Goal: Task Accomplishment & Management: Manage account settings

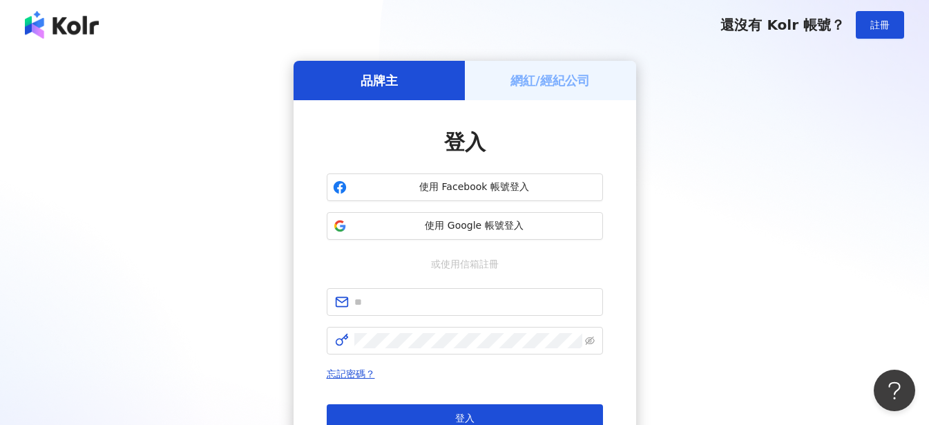
click at [565, 93] on div "網紅/經紀公司" at bounding box center [550, 80] width 171 height 39
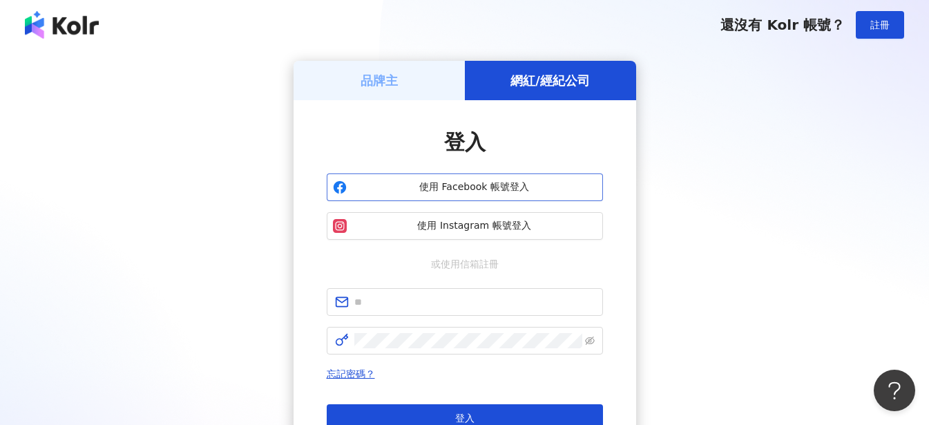
click at [478, 188] on span "使用 Facebook 帳號登入" at bounding box center [474, 187] width 244 height 14
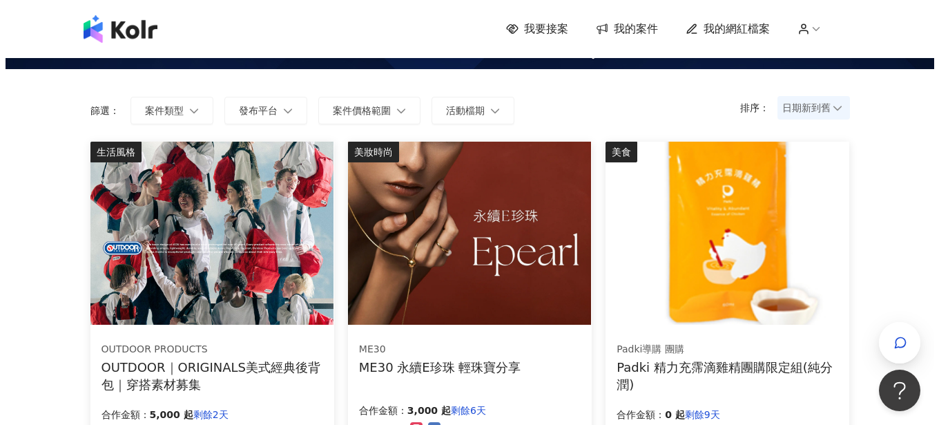
scroll to position [138, 0]
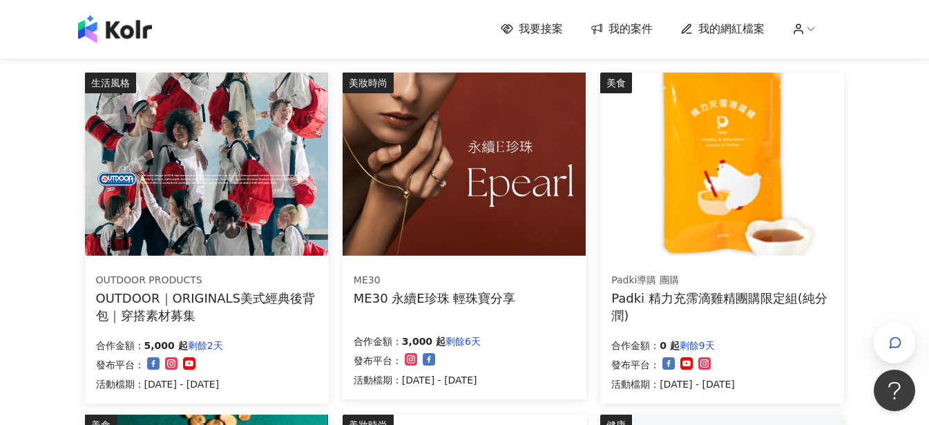
click at [200, 291] on div "OUTDOOR｜ORIGINALS美式經典後背包｜穿搭素材募集" at bounding box center [207, 306] width 222 height 35
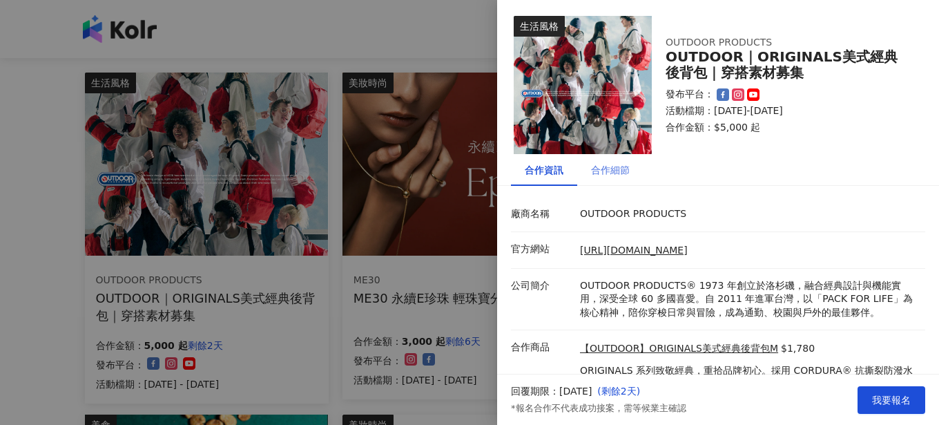
scroll to position [0, 0]
click at [610, 174] on div "合作細節" at bounding box center [610, 170] width 39 height 15
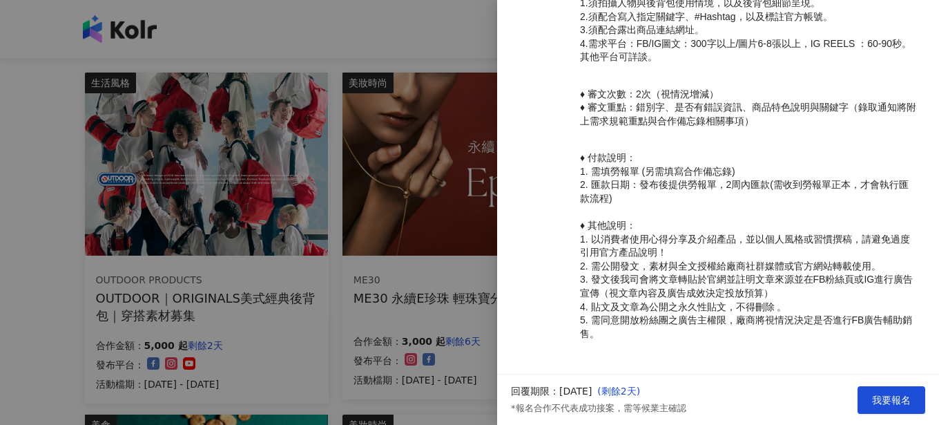
scroll to position [609, 0]
click at [879, 400] on span "我要報名" at bounding box center [891, 399] width 39 height 11
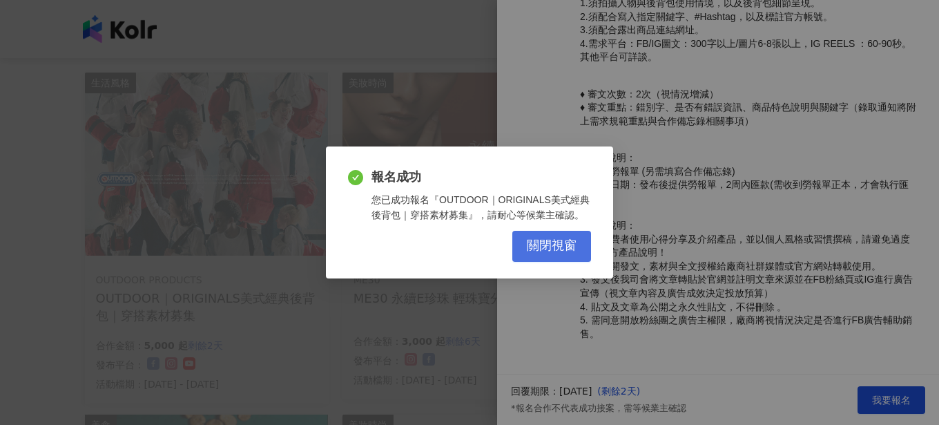
click at [538, 251] on span "關閉視窗" at bounding box center [552, 245] width 50 height 15
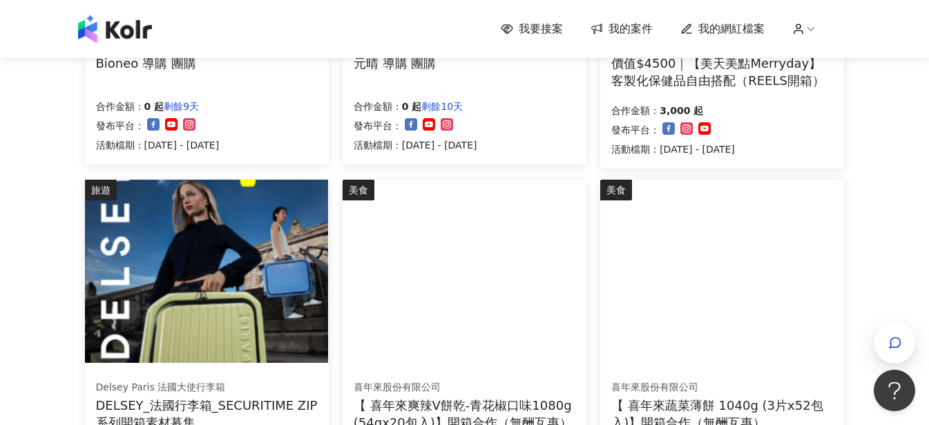
scroll to position [370, 0]
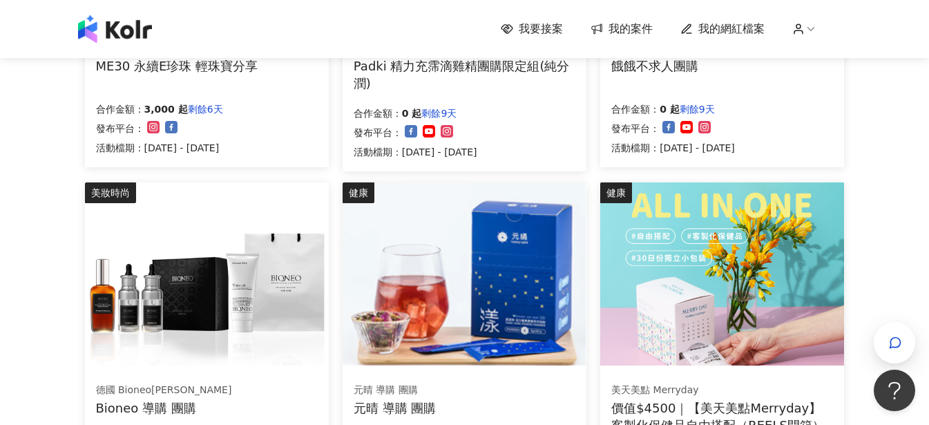
click at [759, 21] on div "我要接案 我的案件 我的網紅檔案" at bounding box center [464, 29] width 787 height 28
click at [748, 31] on span "我的網紅檔案" at bounding box center [731, 28] width 66 height 15
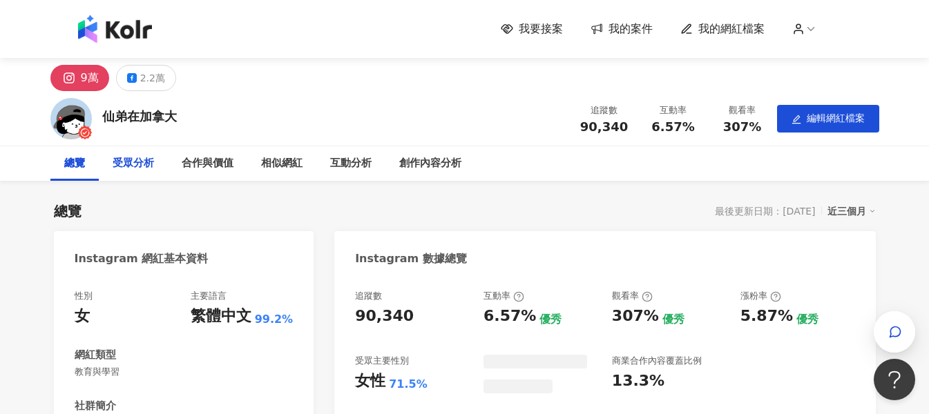
click at [153, 168] on div "受眾分析" at bounding box center [133, 163] width 41 height 17
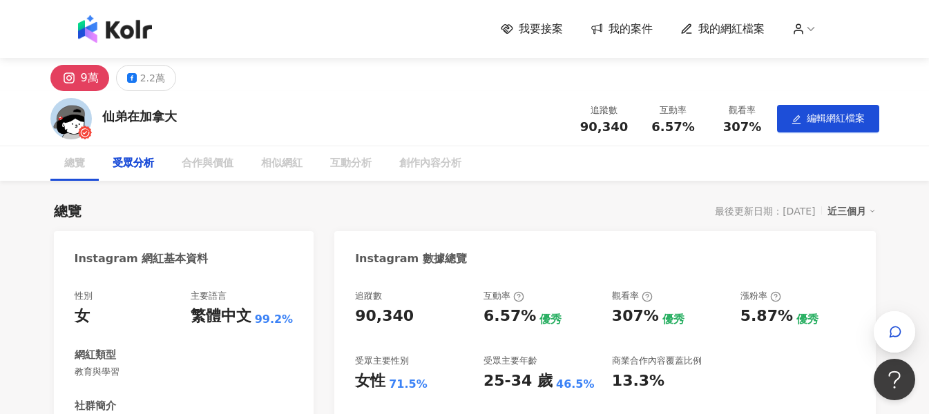
scroll to position [931, 0]
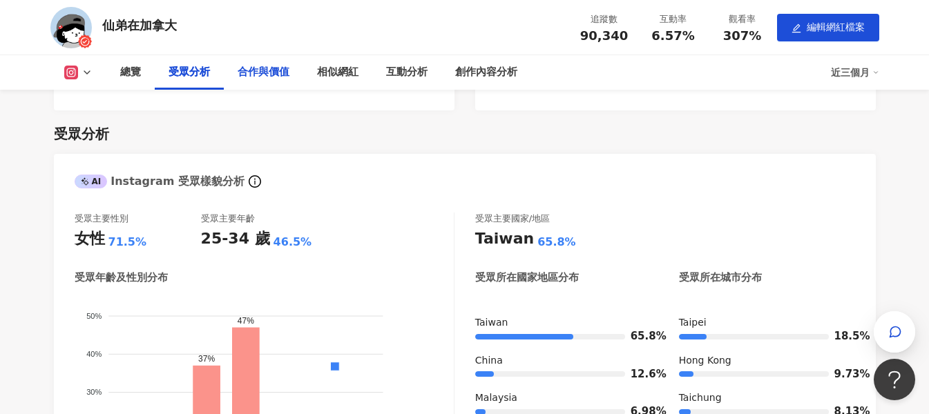
click at [256, 70] on div "合作與價值" at bounding box center [263, 72] width 52 height 17
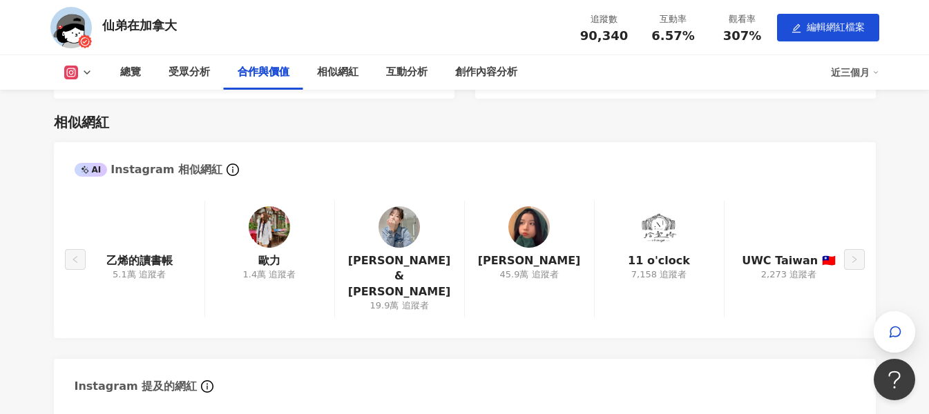
scroll to position [1383, 0]
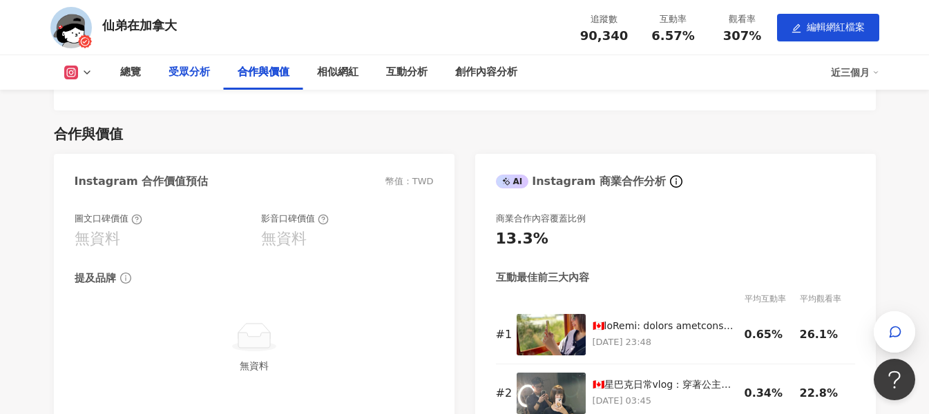
click at [206, 70] on div "受眾分析" at bounding box center [188, 72] width 41 height 17
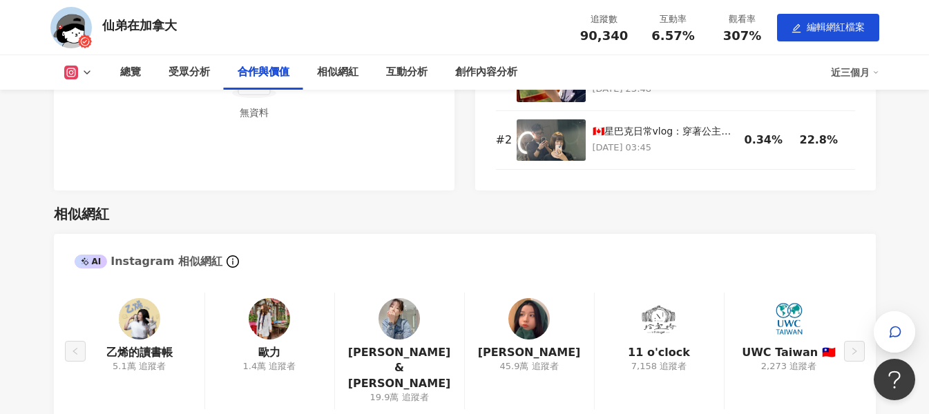
scroll to position [1638, 0]
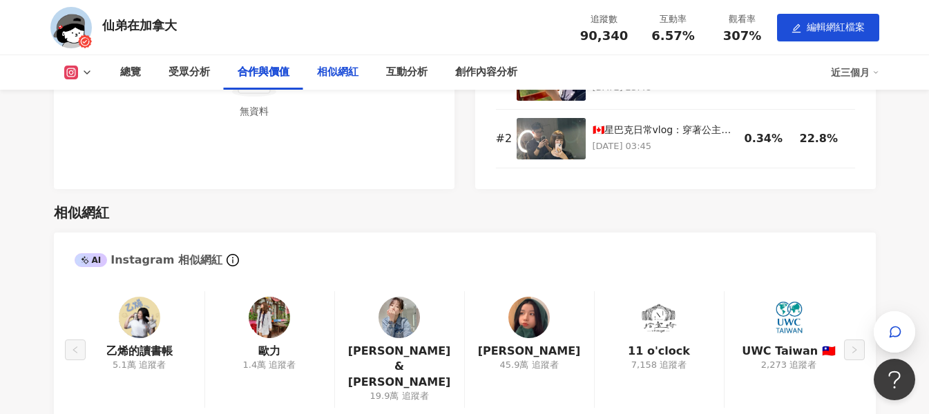
click at [342, 68] on div "相似網紅" at bounding box center [337, 72] width 41 height 17
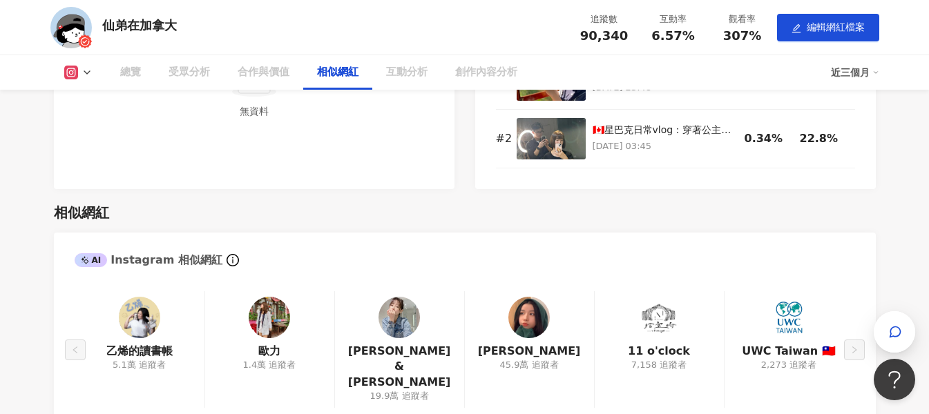
scroll to position [1716, 0]
